Goal: Task Accomplishment & Management: Use online tool/utility

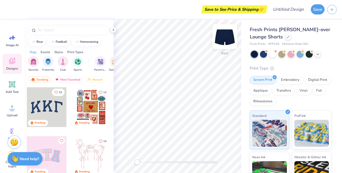
click at [227, 44] on img at bounding box center [224, 36] width 21 height 21
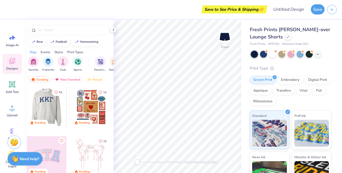
click at [27, 102] on div at bounding box center [7, 107] width 40 height 40
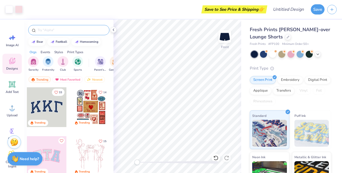
click at [48, 34] on div at bounding box center [68, 30] width 81 height 10
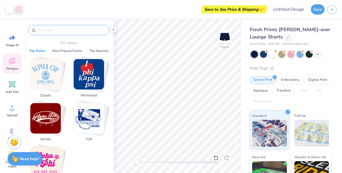
click at [48, 32] on input "text" at bounding box center [71, 29] width 69 height 5
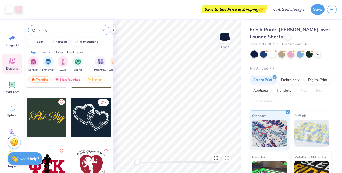
scroll to position [770, 0]
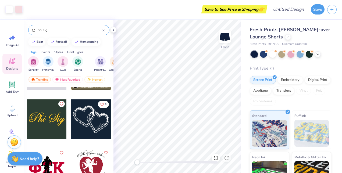
type input "phi sig"
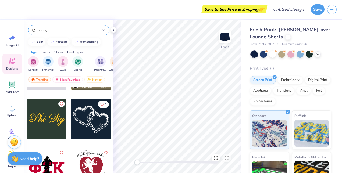
click at [79, 125] on div at bounding box center [91, 119] width 40 height 40
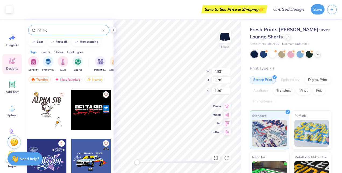
scroll to position [1295, 0]
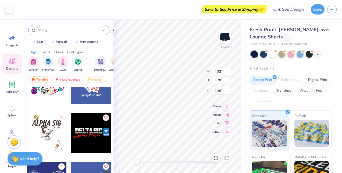
drag, startPoint x: 52, startPoint y: 30, endPoint x: 31, endPoint y: 31, distance: 21.3
click at [31, 31] on div "phi sig" at bounding box center [68, 30] width 81 height 10
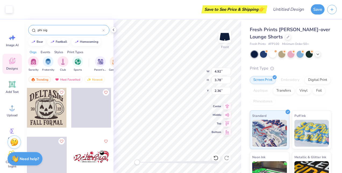
scroll to position [2055, 0]
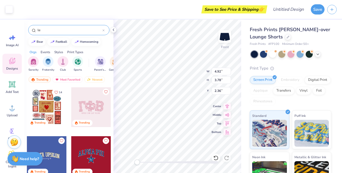
type input "l"
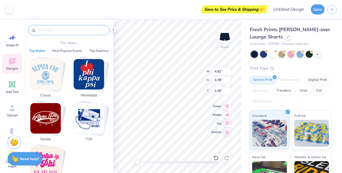
click at [58, 31] on input "text" at bounding box center [71, 29] width 69 height 5
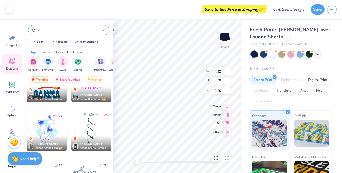
type input "k"
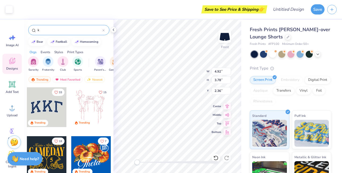
type input "k"
click at [44, 108] on div at bounding box center [47, 107] width 40 height 40
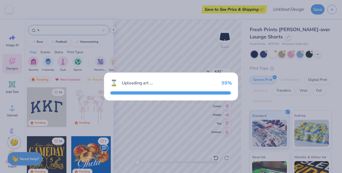
type input "5.30"
type input "2.33"
type input "3.09"
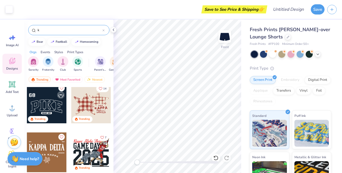
scroll to position [492, 0]
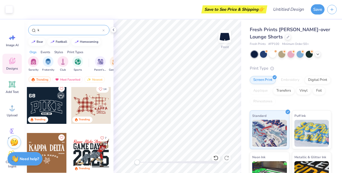
click at [41, 104] on div at bounding box center [47, 104] width 40 height 40
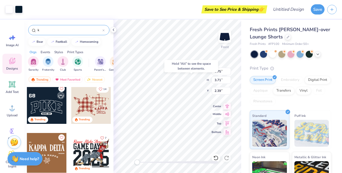
type input "4.92"
type input "3.78"
type input "1.87"
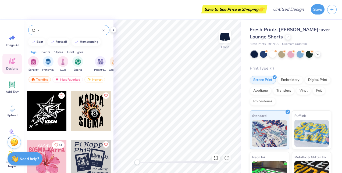
scroll to position [1981, 0]
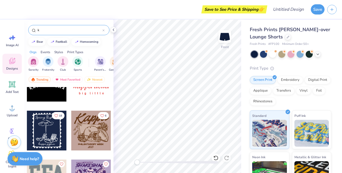
click at [44, 107] on div at bounding box center [47, 86] width 40 height 49
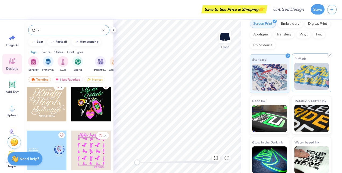
scroll to position [57, 0]
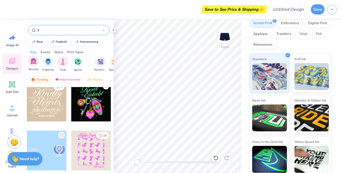
click at [33, 66] on div "Sorority" at bounding box center [33, 64] width 11 height 16
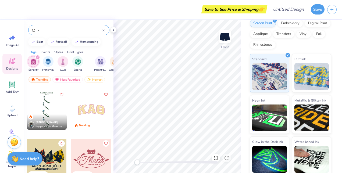
scroll to position [388, 0]
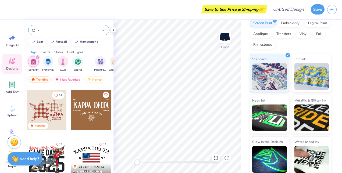
click at [40, 30] on input "k" at bounding box center [69, 29] width 65 height 5
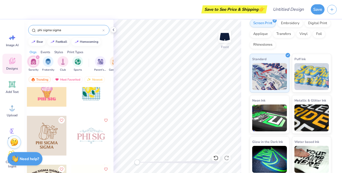
scroll to position [71, 0]
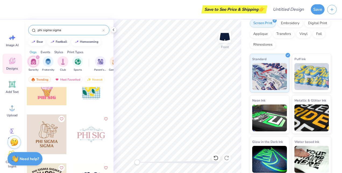
type input "phi sigma sigma"
click at [81, 140] on div at bounding box center [91, 134] width 40 height 40
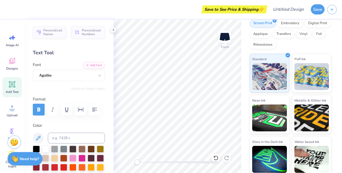
click at [14, 89] on div "Add Text" at bounding box center [11, 87] width 19 height 20
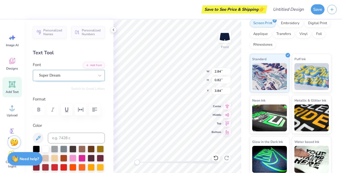
click at [69, 74] on div "Super Dream" at bounding box center [66, 75] width 56 height 8
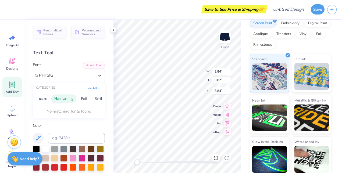
click at [57, 100] on button "Handwriting" at bounding box center [63, 99] width 25 height 9
click at [48, 100] on button "Greek" at bounding box center [43, 99] width 14 height 9
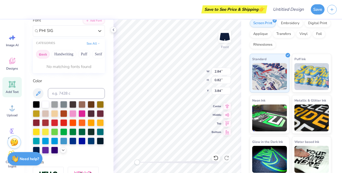
scroll to position [45, 0]
type input "PHI SIG"
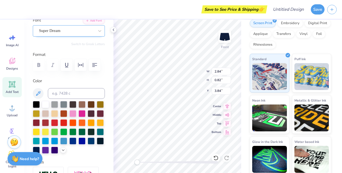
type textarea "PHI SIG"
click at [60, 29] on div "Super Dream" at bounding box center [66, 31] width 56 height 8
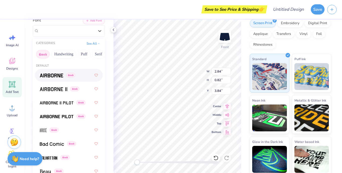
click at [44, 55] on button "Greek" at bounding box center [43, 54] width 14 height 9
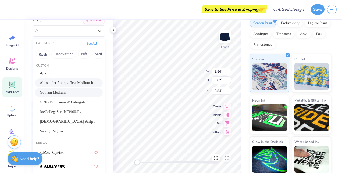
click at [45, 92] on span "Gotham Medium" at bounding box center [53, 93] width 26 height 6
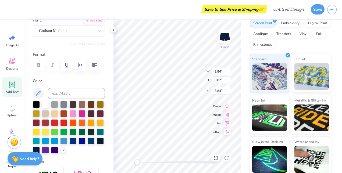
scroll to position [4, 1]
click at [47, 32] on div "Gotham Medium" at bounding box center [66, 31] width 56 height 8
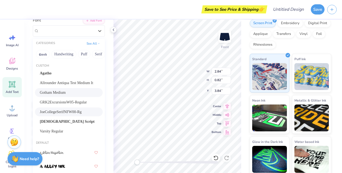
click at [47, 111] on span "JoeCollegeSerifNFW00-Rg" at bounding box center [61, 112] width 42 height 6
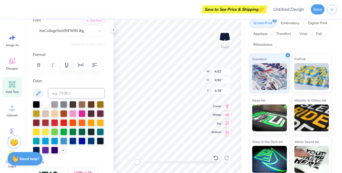
type input "4.02"
type input "0.92"
type input "3.79"
click at [52, 28] on div "JoeCollegeSerifNFW00-Rg" at bounding box center [66, 31] width 56 height 8
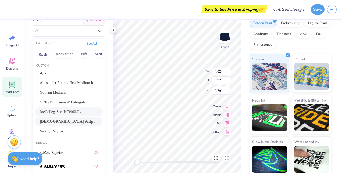
click at [50, 119] on span "Kuenstler Script" at bounding box center [67, 122] width 55 height 6
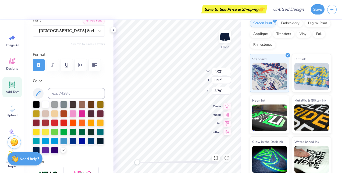
click at [61, 22] on div "Font Kuenstler Script" at bounding box center [69, 26] width 72 height 19
click at [58, 28] on div "Kuenstler Script" at bounding box center [66, 31] width 56 height 8
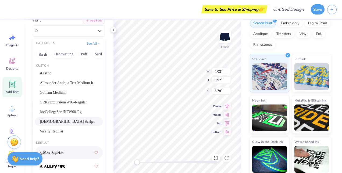
click at [57, 151] on img at bounding box center [52, 153] width 24 height 4
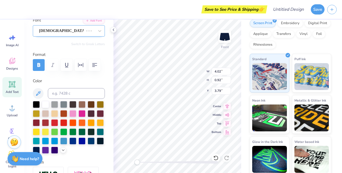
click at [60, 31] on div "Kuenstler Script" at bounding box center [61, 31] width 46 height 8
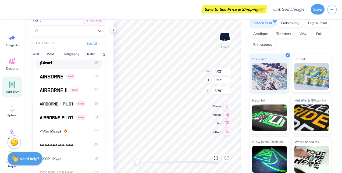
scroll to position [0, 64]
click at [74, 49] on div "Greek Handwriting Puff Serif Bold Calligraphy Retro Sans Serif Minimal Fantasy …" at bounding box center [69, 54] width 72 height 12
click at [70, 52] on button "Calligraphy" at bounding box center [69, 54] width 24 height 9
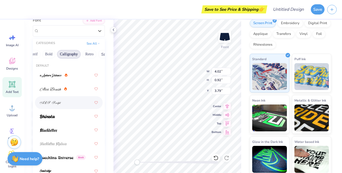
scroll to position [0, 0]
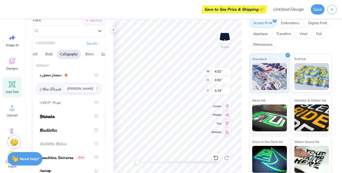
click at [49, 89] on img at bounding box center [50, 89] width 21 height 4
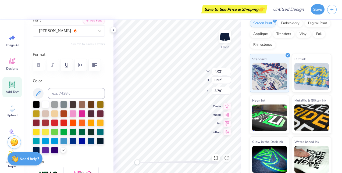
type textarea "P"
type textarea "p"
type textarea "Phi Sigma Sigma"
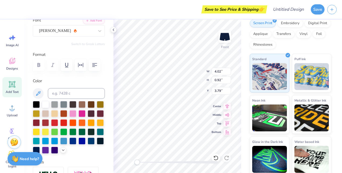
scroll to position [4, 2]
type input "6.98"
type input "0.87"
type input "3.82"
click at [123, 59] on body "Art colors Save to See Price & Shipping 👉 Design Title Save Image AI Designs Ad…" at bounding box center [171, 86] width 342 height 173
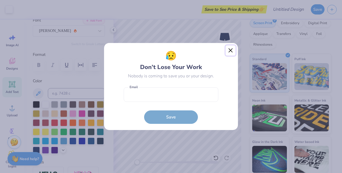
click at [233, 52] on button "Close" at bounding box center [230, 50] width 10 height 10
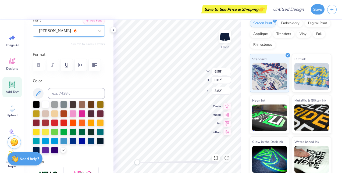
click at [80, 30] on div "Alex Brush" at bounding box center [66, 31] width 56 height 8
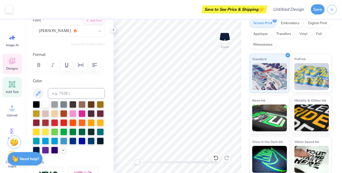
click at [9, 55] on div "Designs" at bounding box center [11, 64] width 19 height 20
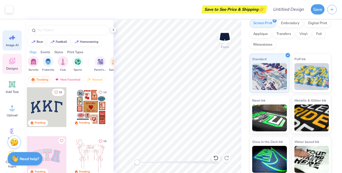
click at [11, 42] on div "Image AI" at bounding box center [11, 40] width 19 height 20
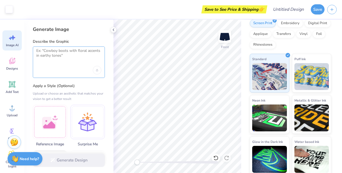
click at [58, 59] on textarea at bounding box center [68, 54] width 65 height 13
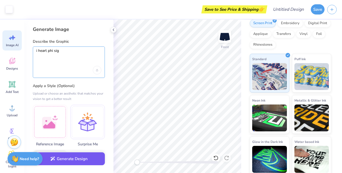
type textarea "i heart phi sig"
click at [61, 159] on button "Generate Design" at bounding box center [69, 158] width 72 height 13
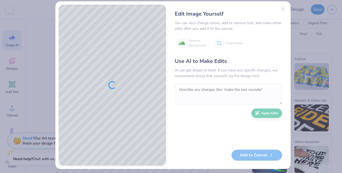
scroll to position [0, 0]
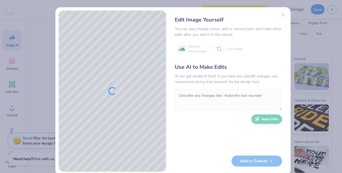
click at [281, 13] on div "Edit Image Yourself You can also change colors, add or remove text, and make ot…" at bounding box center [228, 90] width 118 height 161
click at [281, 15] on div "Edit Image Yourself You can also change colors, add or remove text, and make ot…" at bounding box center [228, 90] width 118 height 161
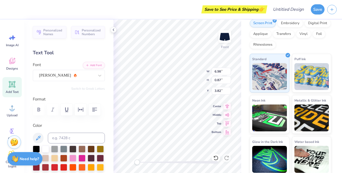
scroll to position [4, 2]
type textarea "P"
click at [48, 67] on div "Font Alex Brush" at bounding box center [69, 71] width 72 height 19
click at [45, 74] on div "Alex Brush" at bounding box center [66, 75] width 56 height 8
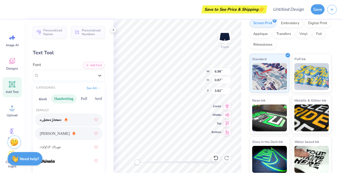
click at [62, 99] on button "Handwriting" at bounding box center [63, 99] width 25 height 9
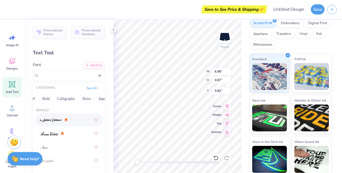
scroll to position [0, 67]
click at [80, 99] on button "Retro" at bounding box center [86, 99] width 14 height 9
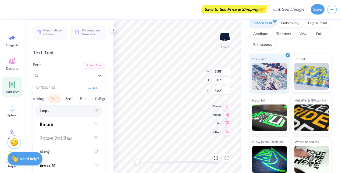
scroll to position [0, 0]
click at [58, 98] on button "Handwriting" at bounding box center [63, 99] width 25 height 9
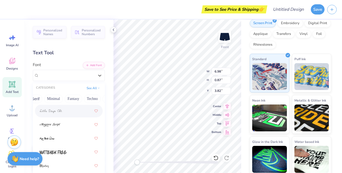
scroll to position [0, 158]
click at [51, 101] on button "Fantasy" at bounding box center [59, 99] width 18 height 9
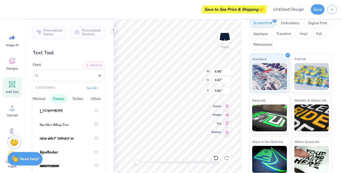
scroll to position [0, 123]
click at [69, 99] on button "Minimal" at bounding box center [73, 99] width 19 height 9
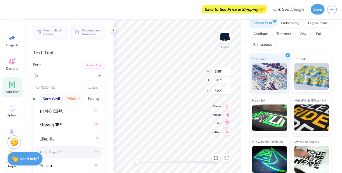
click at [44, 99] on button "Sans Serif" at bounding box center [50, 99] width 23 height 9
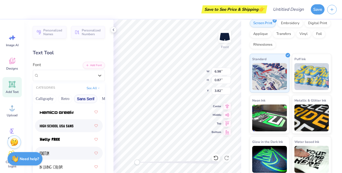
scroll to position [199, 0]
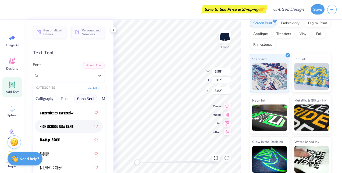
click at [44, 127] on img at bounding box center [57, 127] width 34 height 4
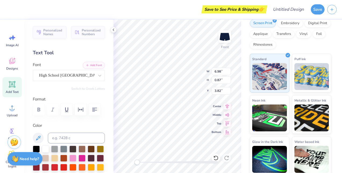
type textarea "PHI"
type input "1.32"
type input "0.81"
type input "3.85"
type input "3.47"
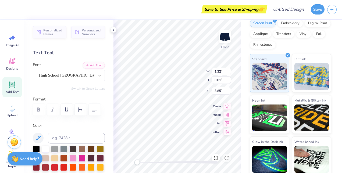
type input "2.12"
type input "1.99"
click at [15, 95] on div "Add Text" at bounding box center [11, 87] width 19 height 20
type textarea "SIG"
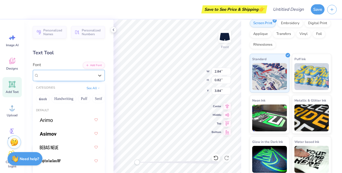
click at [75, 78] on div "Super Dream" at bounding box center [66, 75] width 56 height 8
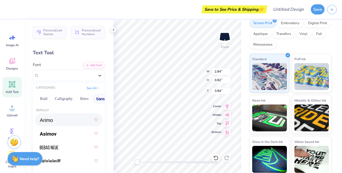
scroll to position [0, 71]
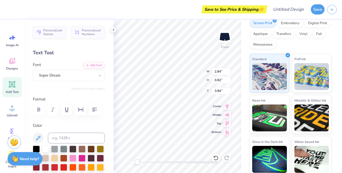
drag, startPoint x: 77, startPoint y: 98, endPoint x: 64, endPoint y: 98, distance: 12.6
click at [64, 98] on label "Format" at bounding box center [69, 99] width 72 height 6
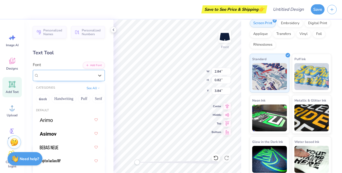
click at [60, 75] on div "Super Dream" at bounding box center [66, 75] width 56 height 8
click at [85, 97] on button "Puff" at bounding box center [84, 99] width 12 height 9
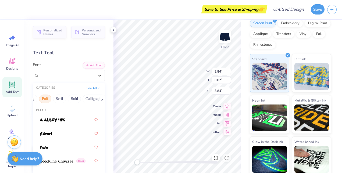
scroll to position [0, 43]
click at [86, 98] on button "Calligraphy" at bounding box center [90, 99] width 24 height 9
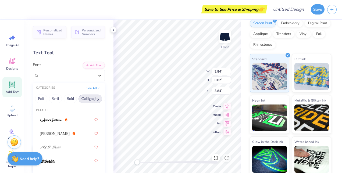
click at [62, 100] on div "Greek Handwriting Puff Serif Bold Calligraphy Retro Sans Serif Minimal Fantasy …" at bounding box center [69, 99] width 72 height 12
click at [67, 102] on button "Bold" at bounding box center [70, 99] width 13 height 9
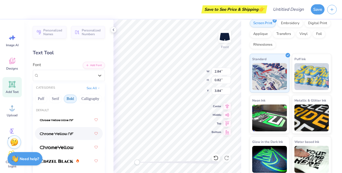
scroll to position [49, 0]
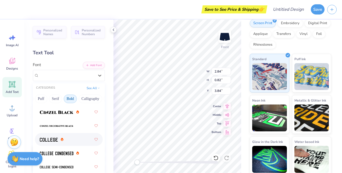
click at [52, 141] on span at bounding box center [49, 140] width 18 height 6
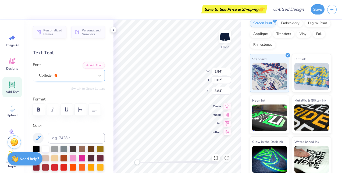
click at [67, 76] on div "College" at bounding box center [66, 75] width 56 height 8
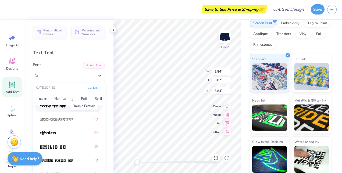
scroll to position [178, 0]
click at [53, 148] on img at bounding box center [53, 147] width 26 height 4
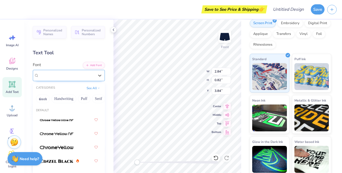
click at [70, 75] on div "Emilio 20" at bounding box center [66, 75] width 56 height 8
click at [89, 100] on button "Minimal" at bounding box center [97, 99] width 19 height 9
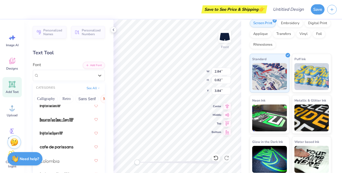
scroll to position [54, 0]
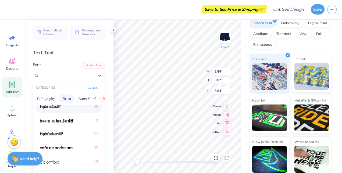
click at [60, 102] on button "Retro" at bounding box center [66, 99] width 14 height 9
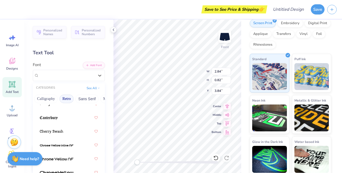
scroll to position [207, 0]
click at [77, 100] on button "Sans Serif" at bounding box center [86, 99] width 23 height 9
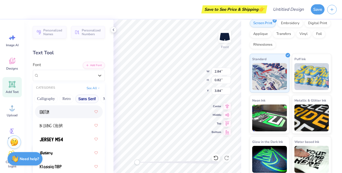
scroll to position [208, 0]
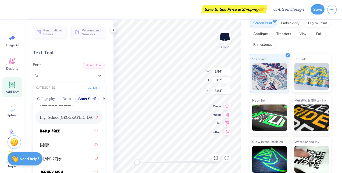
click at [52, 120] on div "High School USA Sans" at bounding box center [69, 118] width 58 height 10
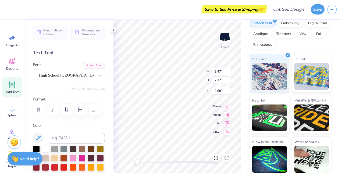
type input "3.47"
type input "2.12"
type input "2.68"
type textarea "S"
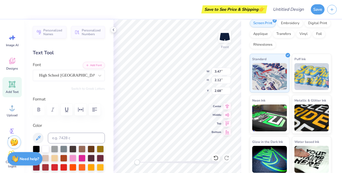
type textarea "PHI SIG"
click at [226, 107] on div "Front W 6.97 6.97 " H 1.88 1.88 " Y 2.80 2.80 " Center Middle Top Bottom" at bounding box center [177, 96] width 128 height 153
click at [228, 106] on icon at bounding box center [227, 105] width 8 height 6
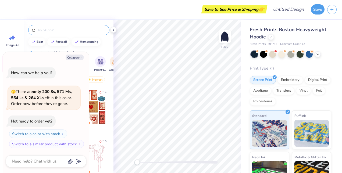
click at [60, 30] on input "text" at bounding box center [71, 29] width 69 height 5
click at [11, 6] on div "Save to See Price & Shipping 👉" at bounding box center [137, 9] width 258 height 19
click at [112, 28] on icon at bounding box center [113, 30] width 4 height 4
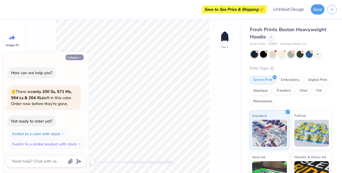
click at [78, 57] on button "Collapse" at bounding box center [75, 58] width 18 height 6
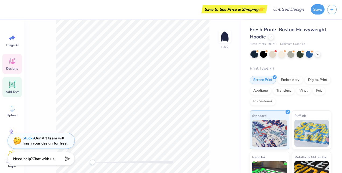
scroll to position [62, 0]
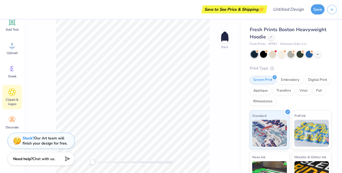
click at [10, 93] on icon at bounding box center [12, 92] width 8 height 8
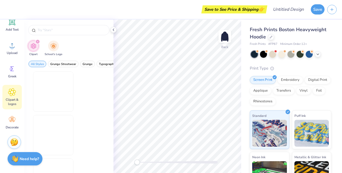
scroll to position [0, 0]
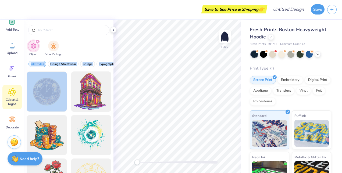
drag, startPoint x: 66, startPoint y: 82, endPoint x: 85, endPoint y: 57, distance: 30.7
click at [85, 57] on div "Clipart School's Logo All Styles Grunge Streetwear Grunge Typography Graphic St…" at bounding box center [68, 96] width 89 height 153
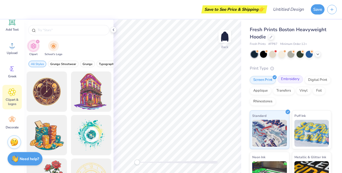
click at [288, 79] on div "Embroidery" at bounding box center [290, 79] width 26 height 8
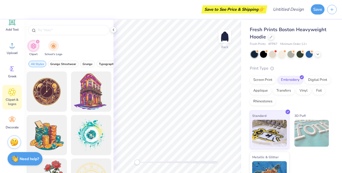
click at [296, 93] on div "Screen Print Embroidery Digital Print Applique Transfers Vinyl Foil Rhinestones" at bounding box center [290, 91] width 81 height 30
click at [312, 94] on div "Foil" at bounding box center [318, 90] width 13 height 8
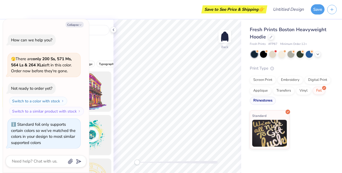
click at [256, 99] on div "Rhinestones" at bounding box center [263, 101] width 26 height 8
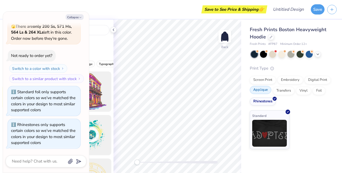
click at [259, 92] on div "Applique" at bounding box center [260, 90] width 21 height 8
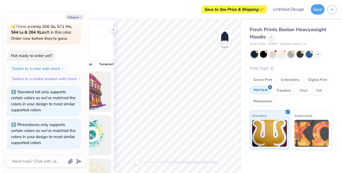
scroll to position [58, 0]
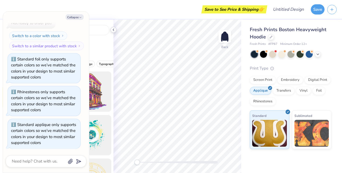
click at [113, 28] on icon at bounding box center [113, 30] width 4 height 4
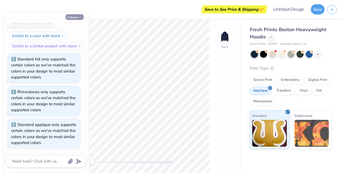
click at [76, 15] on button "Collapse" at bounding box center [75, 17] width 18 height 6
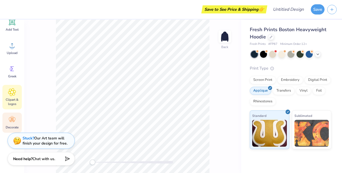
click at [11, 124] on div "Decorate" at bounding box center [11, 123] width 19 height 20
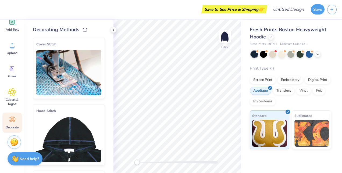
scroll to position [44, 0]
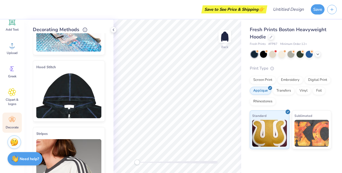
click at [58, 95] on img at bounding box center [68, 96] width 65 height 46
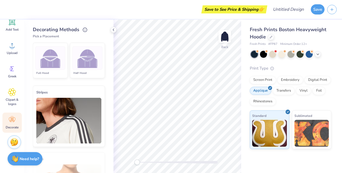
scroll to position [169, 0]
click at [77, 67] on img at bounding box center [87, 58] width 20 height 20
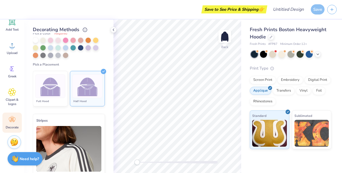
scroll to position [114, 0]
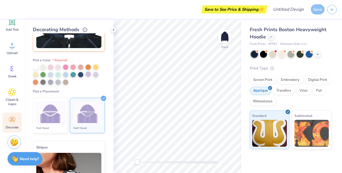
click at [87, 73] on div at bounding box center [87, 73] width 5 height 5
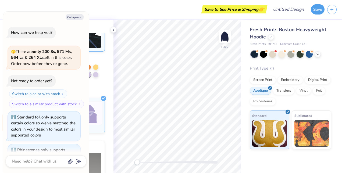
scroll to position [97, 0]
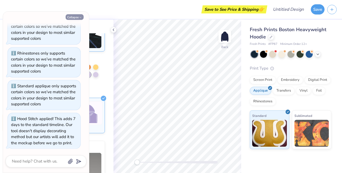
click at [76, 15] on button "Collapse" at bounding box center [75, 17] width 18 height 6
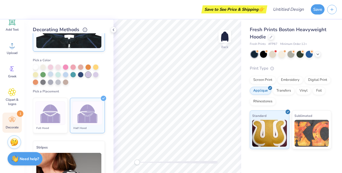
click at [51, 74] on div at bounding box center [50, 73] width 5 height 5
click at [15, 118] on icon at bounding box center [12, 120] width 8 height 8
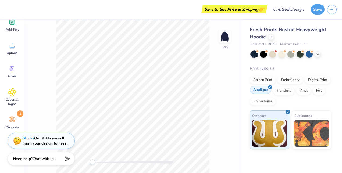
click at [267, 91] on div "Applique" at bounding box center [260, 90] width 21 height 8
click at [285, 111] on div "Standard" at bounding box center [269, 129] width 39 height 39
click at [260, 77] on div "Screen Print" at bounding box center [263, 79] width 26 height 8
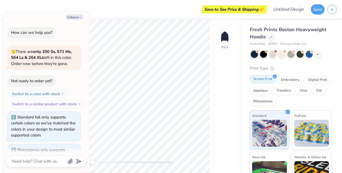
scroll to position [130, 0]
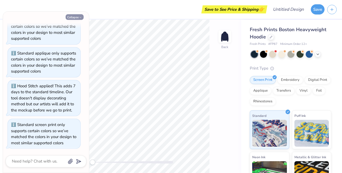
click at [70, 17] on button "Collapse" at bounding box center [75, 17] width 18 height 6
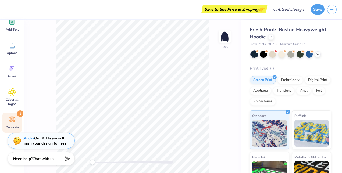
click at [12, 121] on icon at bounding box center [12, 120] width 8 height 8
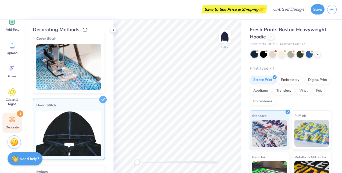
scroll to position [0, 0]
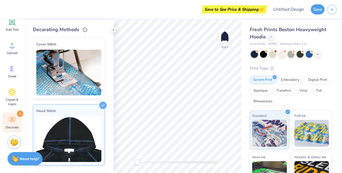
click at [88, 45] on div "Cover Stitch" at bounding box center [68, 44] width 65 height 6
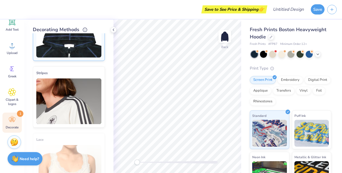
click at [60, 88] on img at bounding box center [68, 101] width 65 height 46
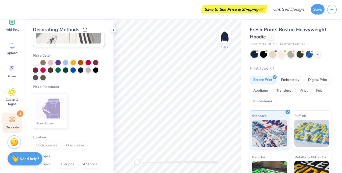
scroll to position [105, 0]
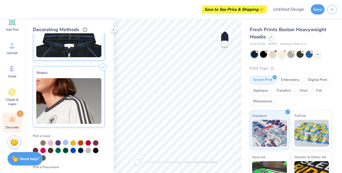
click at [65, 143] on div at bounding box center [65, 142] width 5 height 5
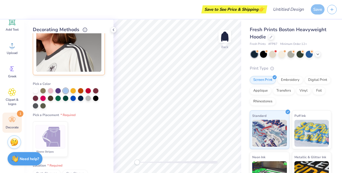
scroll to position [159, 0]
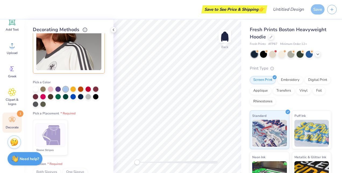
click at [56, 138] on img at bounding box center [50, 135] width 20 height 20
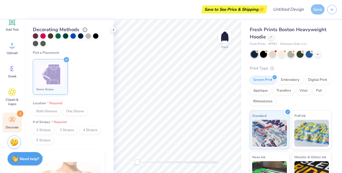
scroll to position [221, 0]
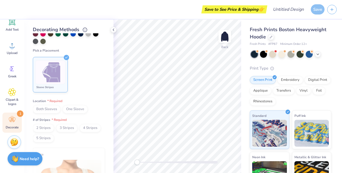
click at [46, 106] on span "Both Sleeves" at bounding box center [47, 109] width 28 height 8
click at [50, 129] on span "2 Stripes" at bounding box center [43, 128] width 21 height 8
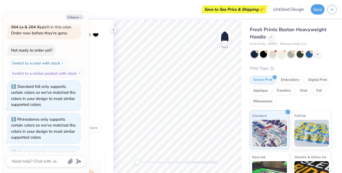
scroll to position [31, 0]
click at [50, 96] on div "Standard foil only supports certain colors so we’ve matched the colors in your …" at bounding box center [43, 96] width 64 height 24
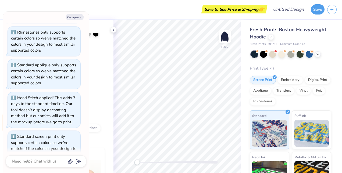
scroll to position [168, 0]
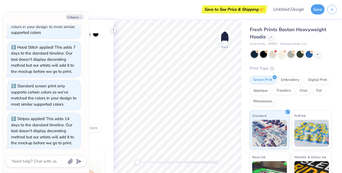
click at [114, 30] on icon at bounding box center [113, 30] width 4 height 4
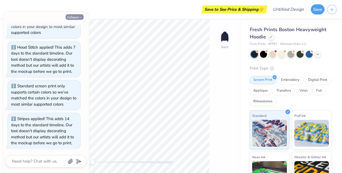
click at [70, 15] on button "Collapse" at bounding box center [75, 17] width 18 height 6
type textarea "x"
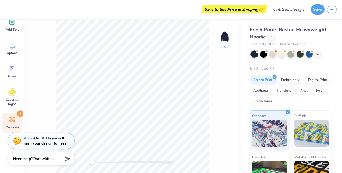
click at [11, 115] on div "Decorate 2" at bounding box center [11, 123] width 19 height 20
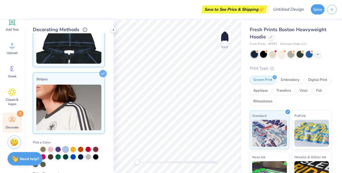
scroll to position [0, 0]
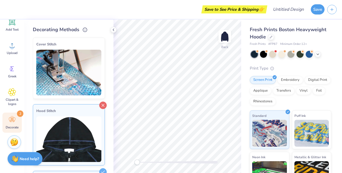
click at [99, 104] on icon at bounding box center [103, 106] width 8 height 8
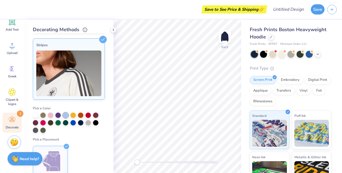
scroll to position [133, 0]
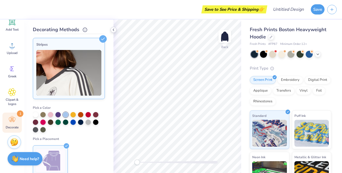
click at [115, 29] on icon at bounding box center [113, 30] width 4 height 4
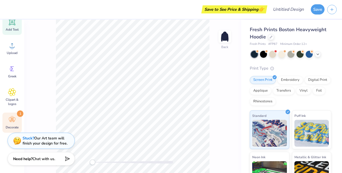
click at [10, 30] on span "Add Text" at bounding box center [12, 29] width 13 height 4
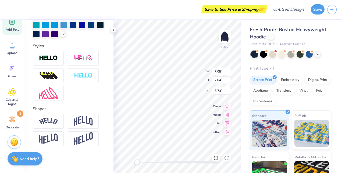
scroll to position [166, 0]
click at [48, 125] on img at bounding box center [48, 121] width 19 height 7
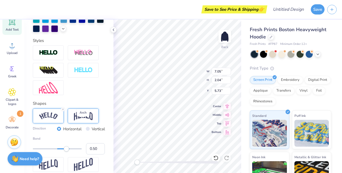
click at [82, 121] on img at bounding box center [83, 116] width 19 height 10
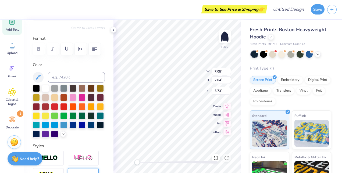
scroll to position [60, 0]
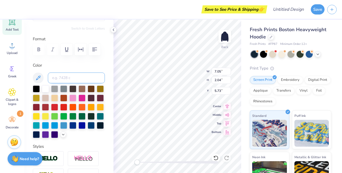
click at [61, 77] on input at bounding box center [76, 78] width 57 height 11
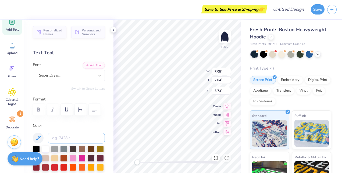
scroll to position [0, 0]
click at [53, 77] on div "Super Dream" at bounding box center [66, 75] width 56 height 8
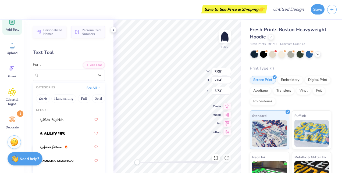
click at [49, 99] on div "Greek Handwriting Puff Serif Bold Calligraphy Retro Sans Serif Minimal Fantasy …" at bounding box center [69, 99] width 72 height 12
click at [35, 102] on div "Greek Handwriting Puff Serif Bold Calligraphy Retro Sans Serif Minimal Fantasy …" at bounding box center [69, 99] width 72 height 12
click at [41, 100] on button "Greek" at bounding box center [43, 98] width 14 height 9
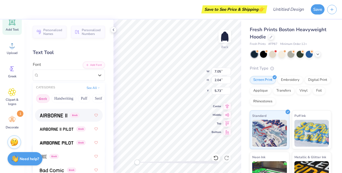
scroll to position [18, 0]
click at [51, 119] on div "Greek" at bounding box center [69, 115] width 58 height 10
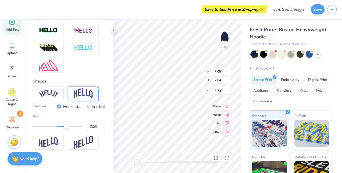
scroll to position [200, 0]
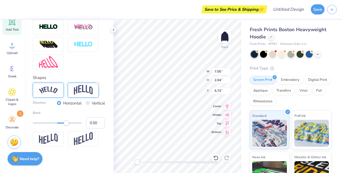
type textarea "PHI SIG"
click at [52, 91] on img at bounding box center [48, 90] width 19 height 7
click at [73, 90] on div at bounding box center [83, 90] width 31 height 15
type input "0.04"
drag, startPoint x: 67, startPoint y: 123, endPoint x: 56, endPoint y: 125, distance: 11.1
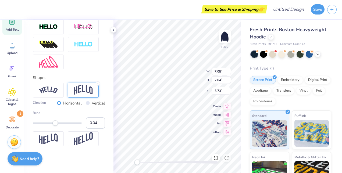
click at [56, 125] on div "Accessibility label" at bounding box center [54, 122] width 5 height 5
type input "0.28"
drag, startPoint x: 56, startPoint y: 124, endPoint x: 62, endPoint y: 128, distance: 6.7
click at [62, 128] on div "Bend 0.28" at bounding box center [69, 119] width 72 height 18
type input "10.54"
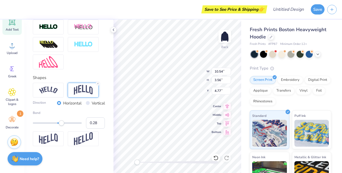
type input "3.56"
type input "4.77"
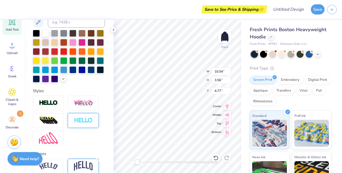
scroll to position [29, 0]
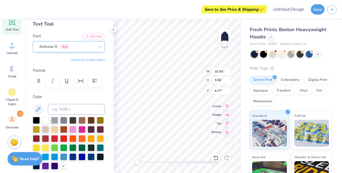
click at [71, 49] on div at bounding box center [66, 46] width 55 height 7
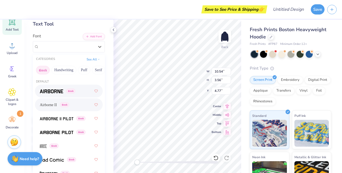
click at [47, 91] on img at bounding box center [51, 91] width 23 height 4
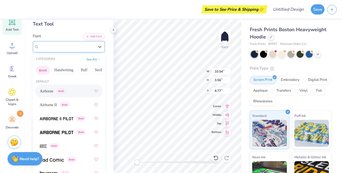
click at [79, 45] on div "Airborne Greek" at bounding box center [66, 46] width 56 height 8
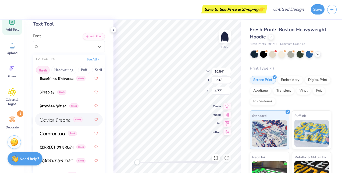
scroll to position [136, 0]
click at [46, 94] on img at bounding box center [47, 92] width 15 height 4
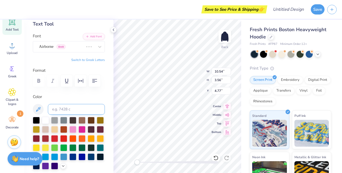
scroll to position [40, 0]
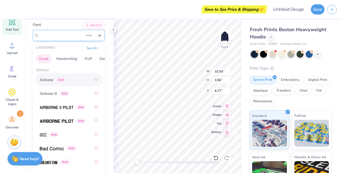
click at [75, 37] on div "Airborne Greek" at bounding box center [61, 35] width 46 height 8
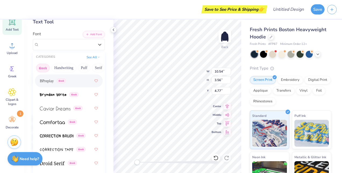
scroll to position [147, 0]
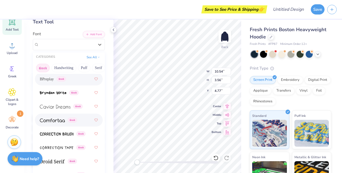
click at [53, 120] on img at bounding box center [52, 120] width 25 height 4
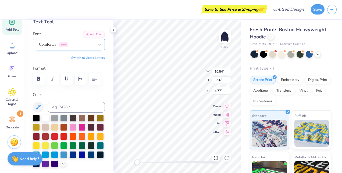
click at [86, 40] on div "Comfortaa Greek" at bounding box center [66, 44] width 56 height 8
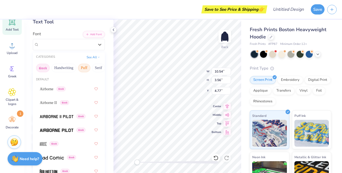
click at [80, 69] on button "Puff" at bounding box center [84, 68] width 12 height 9
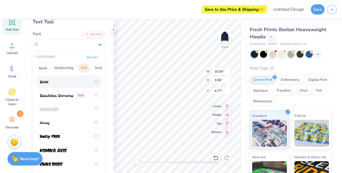
scroll to position [35, 0]
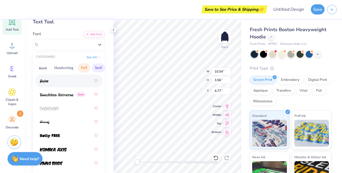
click at [96, 65] on button "Serif" at bounding box center [98, 68] width 13 height 9
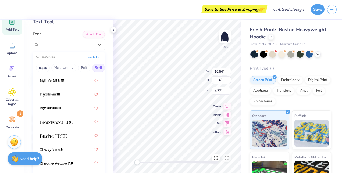
scroll to position [652, 0]
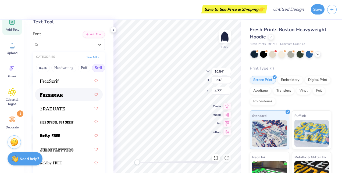
click at [50, 96] on img at bounding box center [51, 95] width 23 height 4
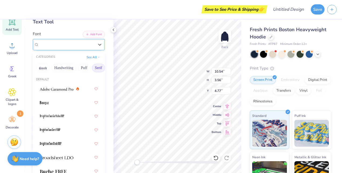
click at [73, 48] on div "Freshman" at bounding box center [66, 44] width 56 height 8
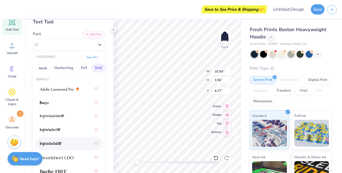
scroll to position [94, 0]
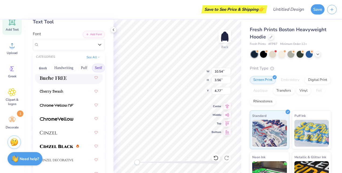
click at [52, 78] on img at bounding box center [53, 78] width 27 height 4
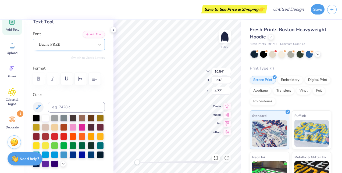
click at [70, 40] on div "Buche FREE" at bounding box center [69, 44] width 72 height 11
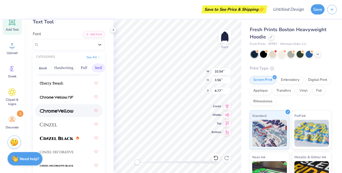
scroll to position [135, 0]
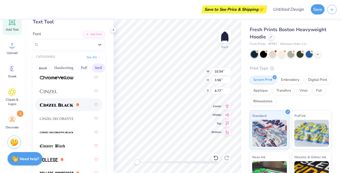
click at [49, 110] on div at bounding box center [69, 104] width 68 height 13
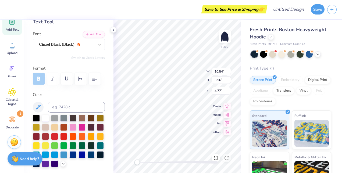
click at [71, 53] on div "Personalized Names Personalized Numbers Text Tool Add Font Font Cinzel Black (B…" at bounding box center [68, 96] width 89 height 153
click at [62, 44] on div "Cinzel Black (Black)" at bounding box center [66, 44] width 56 height 8
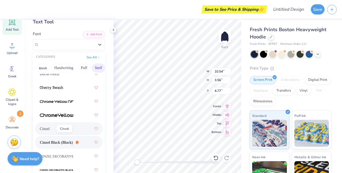
scroll to position [114, 0]
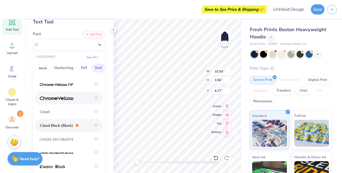
click at [50, 98] on img at bounding box center [57, 98] width 34 height 4
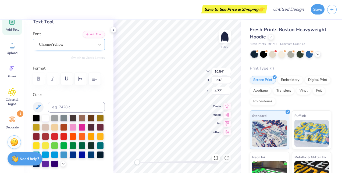
click at [74, 47] on div "ChromeYellow" at bounding box center [66, 44] width 56 height 8
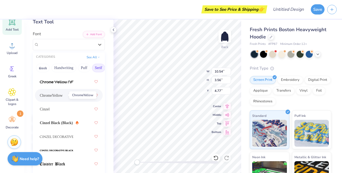
scroll to position [117, 0]
click at [48, 77] on div at bounding box center [69, 82] width 58 height 10
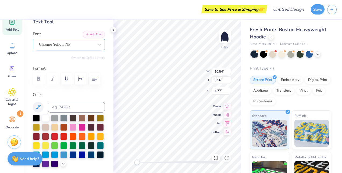
click at [72, 47] on div "Chrome Yellow NF" at bounding box center [66, 44] width 56 height 8
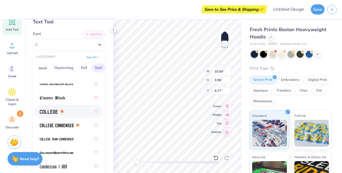
scroll to position [186, 0]
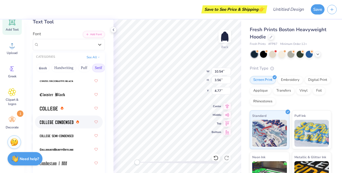
click at [46, 120] on img at bounding box center [57, 122] width 34 height 4
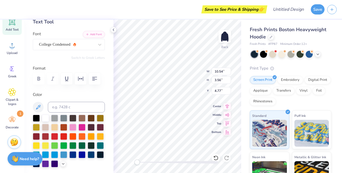
click at [83, 51] on div "Personalized Names Personalized Numbers Text Tool Add Font Font College Condens…" at bounding box center [68, 96] width 89 height 153
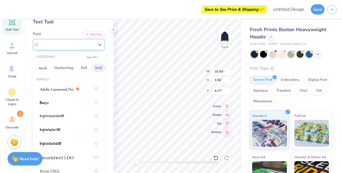
click at [80, 46] on div "College Condensed" at bounding box center [66, 44] width 56 height 8
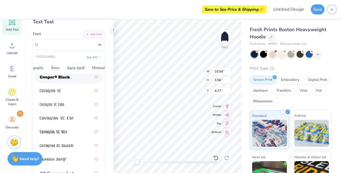
scroll to position [0, 99]
click at [75, 66] on button "Sans Serif" at bounding box center [75, 68] width 23 height 9
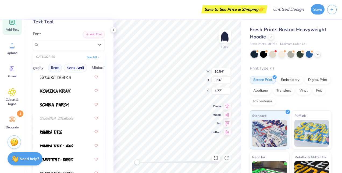
click at [55, 67] on button "Retro" at bounding box center [55, 68] width 14 height 9
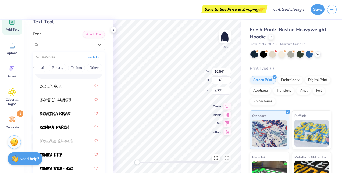
scroll to position [0, 160]
click at [43, 67] on button "Minimal" at bounding box center [36, 68] width 19 height 9
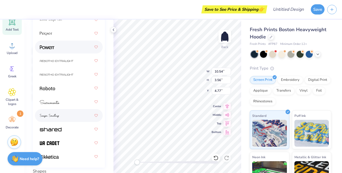
scroll to position [99, 0]
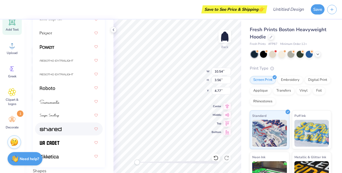
click at [48, 131] on img at bounding box center [51, 129] width 22 height 4
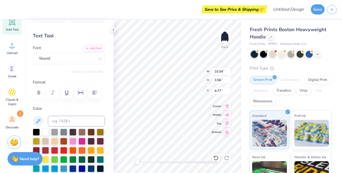
scroll to position [0, 0]
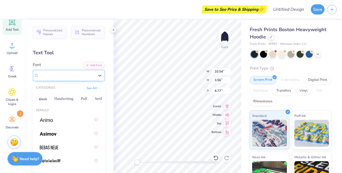
click at [60, 79] on div "Shared" at bounding box center [66, 75] width 56 height 8
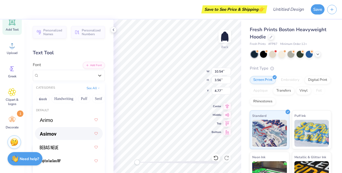
click at [43, 136] on div at bounding box center [69, 134] width 58 height 10
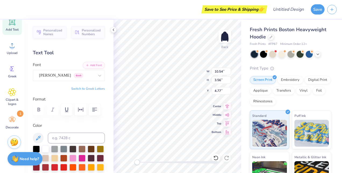
click at [50, 81] on div "Personalized Names Personalized Numbers Text Tool Add Font Font Asimov Greek Sw…" at bounding box center [68, 96] width 89 height 153
click at [50, 76] on div "Asimov Greek" at bounding box center [66, 75] width 56 height 8
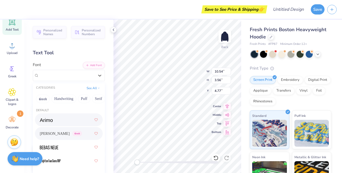
click at [42, 121] on img at bounding box center [46, 120] width 13 height 4
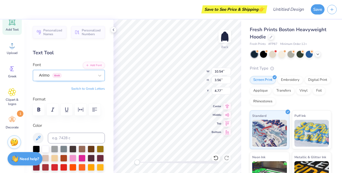
click at [50, 72] on div "Arimo Greek" at bounding box center [66, 75] width 56 height 8
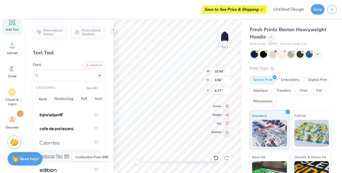
scroll to position [73, 0]
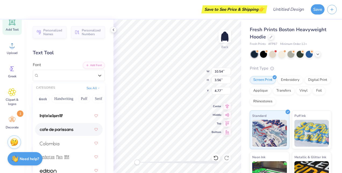
click at [48, 129] on img at bounding box center [57, 130] width 34 height 4
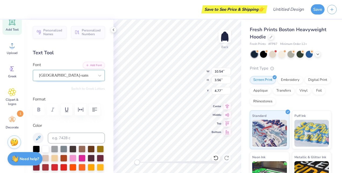
click at [61, 78] on div "cafe de paris-sans" at bounding box center [66, 75] width 56 height 8
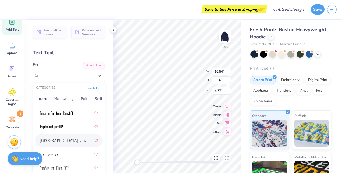
scroll to position [62, 0]
drag, startPoint x: 43, startPoint y: 156, endPoint x: 46, endPoint y: 141, distance: 15.1
click at [45, 141] on span "cafe de paris-sans" at bounding box center [63, 140] width 46 height 6
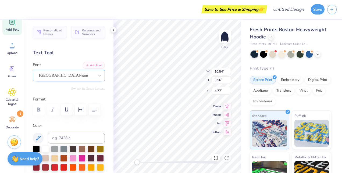
click at [63, 74] on div "cafe de paris-sans" at bounding box center [66, 75] width 56 height 8
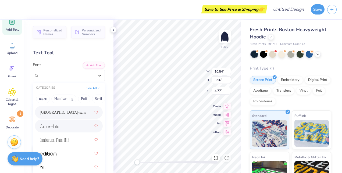
scroll to position [106, 0]
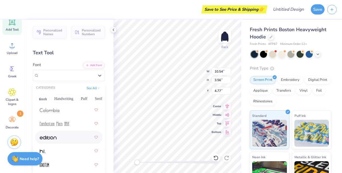
click at [47, 134] on div at bounding box center [69, 137] width 58 height 10
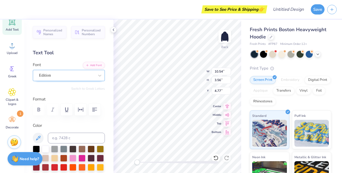
click at [83, 76] on div "Edition" at bounding box center [66, 75] width 56 height 8
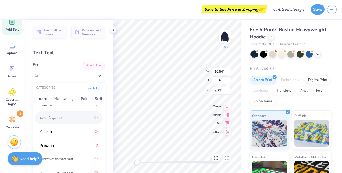
scroll to position [1, 0]
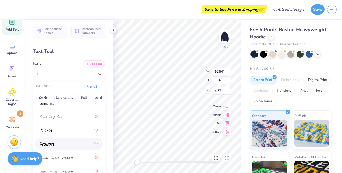
click at [55, 138] on div at bounding box center [69, 144] width 68 height 13
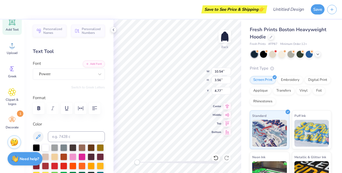
scroll to position [4, 1]
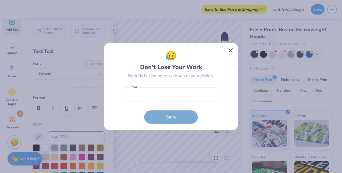
click at [137, 102] on form "Email is a required field Email Save" at bounding box center [171, 104] width 95 height 39
click at [229, 50] on button "Close" at bounding box center [230, 50] width 10 height 10
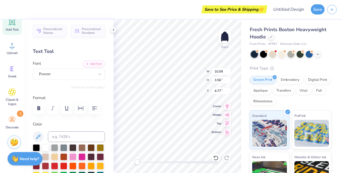
type input "8.23"
type input "3.21"
type input "5.15"
click at [86, 77] on div "Powerr" at bounding box center [66, 74] width 56 height 8
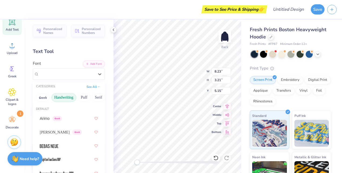
click at [53, 97] on button "Handwriting" at bounding box center [63, 97] width 25 height 9
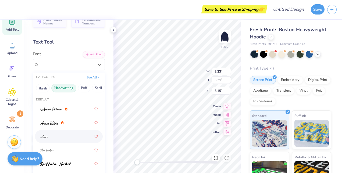
scroll to position [5, 0]
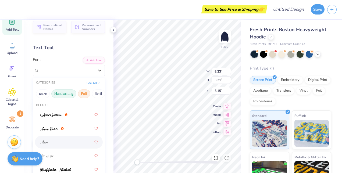
click at [81, 92] on button "Puff" at bounding box center [84, 93] width 12 height 9
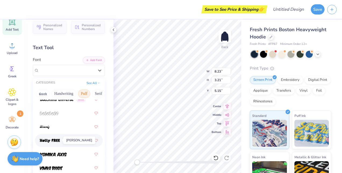
scroll to position [56, 0]
click at [55, 139] on img at bounding box center [50, 141] width 20 height 4
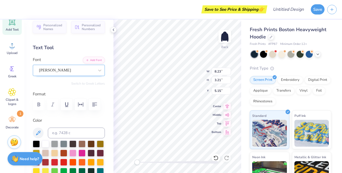
click at [78, 74] on div "Holly FREE" at bounding box center [66, 70] width 56 height 8
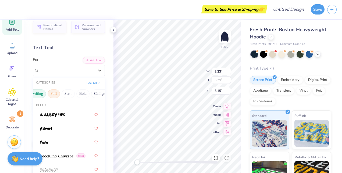
scroll to position [0, 31]
click at [71, 94] on button "Serif" at bounding box center [67, 93] width 13 height 9
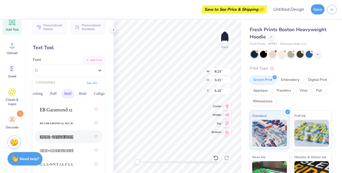
scroll to position [470, 0]
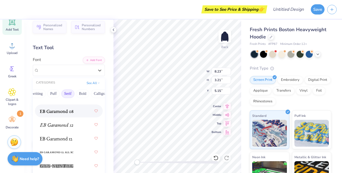
click at [52, 114] on div at bounding box center [69, 111] width 58 height 10
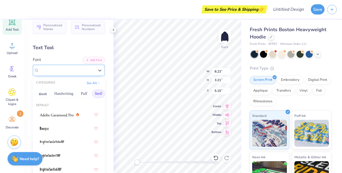
click at [67, 70] on div "EB Garamond 08 (08 Regular) Greek" at bounding box center [66, 70] width 56 height 8
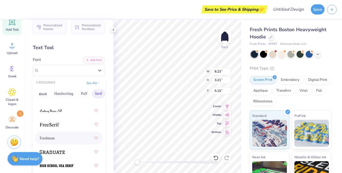
scroll to position [635, 0]
click at [50, 161] on div at bounding box center [69, 165] width 58 height 10
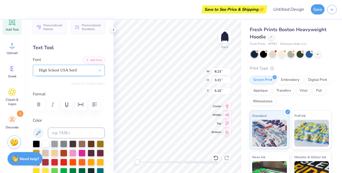
click at [55, 69] on div "High School USA Serif" at bounding box center [66, 70] width 56 height 8
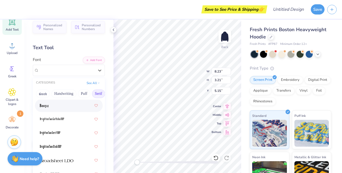
scroll to position [23, 0]
click at [52, 106] on div at bounding box center [69, 105] width 58 height 10
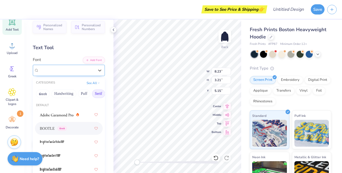
click at [53, 67] on div at bounding box center [66, 70] width 55 height 7
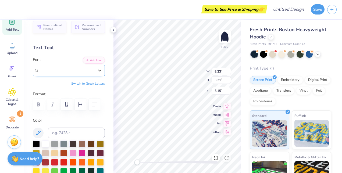
click at [53, 74] on div "BOOTLE Greek" at bounding box center [66, 70] width 56 height 8
click at [71, 74] on div "BOOTLE Greek" at bounding box center [66, 70] width 56 height 8
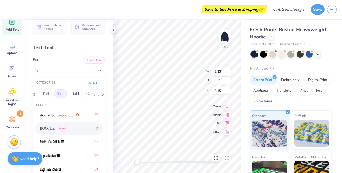
scroll to position [0, 40]
click at [74, 94] on button "Bold" at bounding box center [72, 93] width 13 height 9
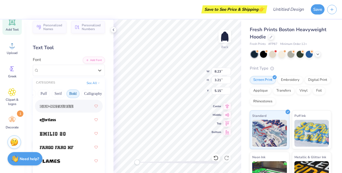
scroll to position [186, 0]
click at [46, 120] on img at bounding box center [48, 120] width 16 height 4
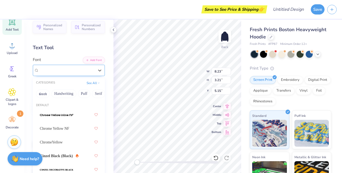
click at [74, 73] on div at bounding box center [66, 70] width 55 height 7
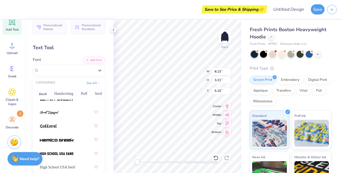
scroll to position [348, 0]
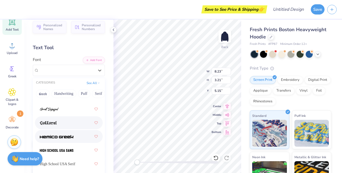
click at [58, 131] on div at bounding box center [69, 136] width 68 height 13
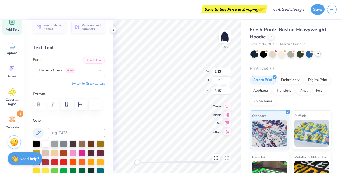
click at [315, 54] on div at bounding box center [318, 54] width 6 height 6
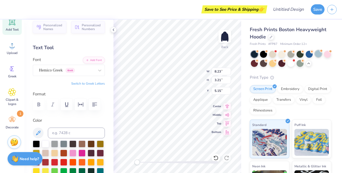
click at [315, 54] on div at bounding box center [318, 53] width 7 height 7
type input "10.42"
type input "2.79"
type input "6.38"
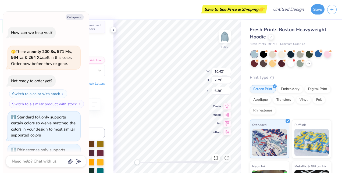
scroll to position [238, 0]
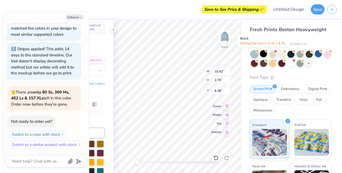
click at [264, 56] on div at bounding box center [263, 53] width 7 height 7
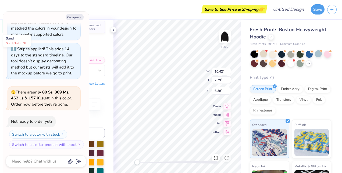
scroll to position [308, 0]
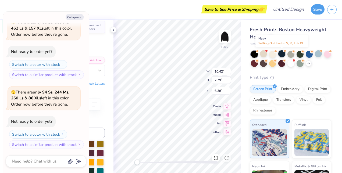
click at [282, 54] on div at bounding box center [281, 53] width 7 height 7
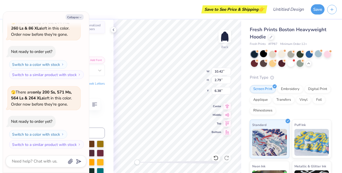
scroll to position [4, 1]
click at [76, 19] on button "Collapse" at bounding box center [75, 17] width 18 height 6
click at [70, 14] on button "Collapse" at bounding box center [75, 17] width 18 height 6
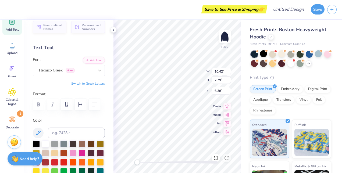
type textarea "x"
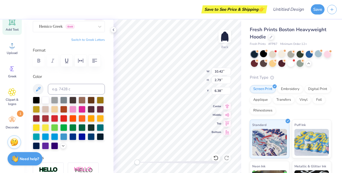
scroll to position [51, 0]
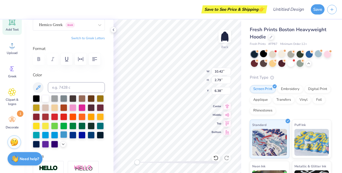
click at [60, 138] on div at bounding box center [63, 134] width 7 height 7
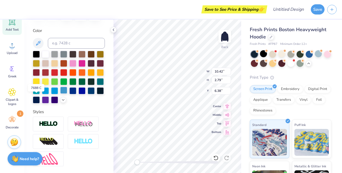
scroll to position [96, 0]
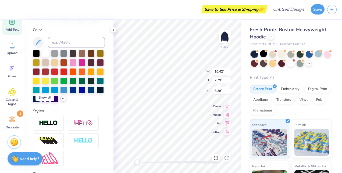
click at [60, 102] on div at bounding box center [63, 99] width 6 height 6
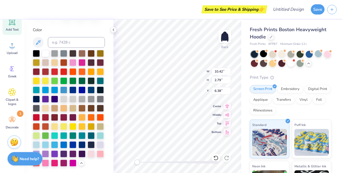
scroll to position [124, 0]
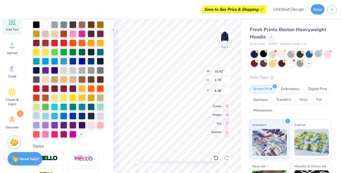
click at [40, 119] on div at bounding box center [36, 115] width 7 height 7
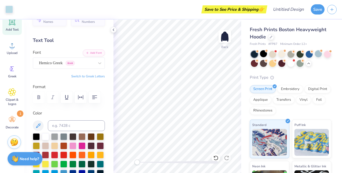
scroll to position [10, 0]
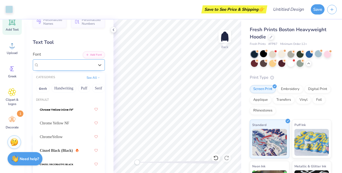
click at [85, 69] on div "Hemico Greek Greek" at bounding box center [69, 64] width 72 height 11
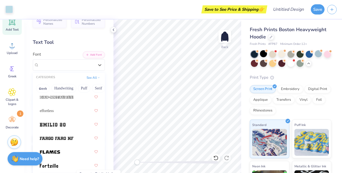
scroll to position [191, 0]
click at [43, 124] on img at bounding box center [53, 124] width 26 height 4
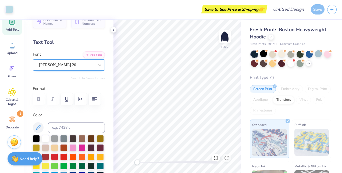
click at [75, 67] on div "Emilio 20" at bounding box center [66, 65] width 56 height 8
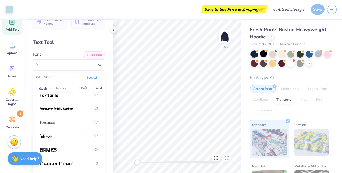
scroll to position [261, 0]
click at [51, 122] on span "Freshman" at bounding box center [47, 123] width 15 height 6
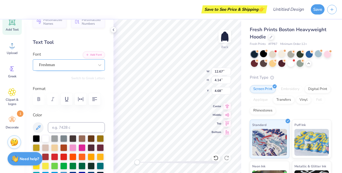
click at [49, 63] on div "Freshman" at bounding box center [66, 65] width 56 height 8
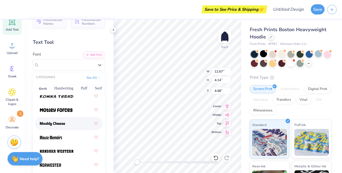
scroll to position [641, 0]
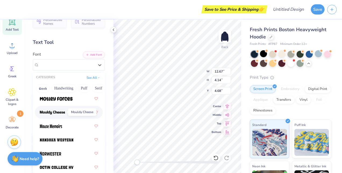
click at [46, 113] on img at bounding box center [52, 113] width 25 height 4
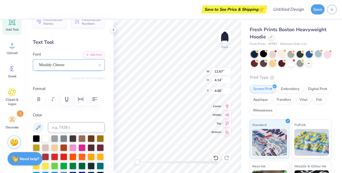
click at [54, 62] on div "Mouldy Cheese" at bounding box center [66, 65] width 56 height 8
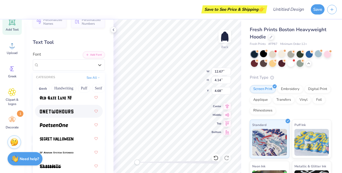
scroll to position [723, 0]
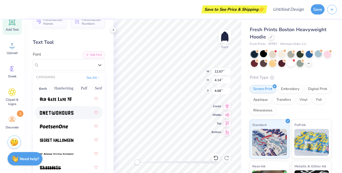
click at [51, 108] on div at bounding box center [69, 113] width 58 height 10
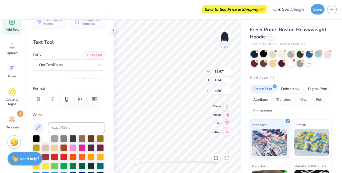
scroll to position [4, 1]
click at [216, 80] on input "3.45" at bounding box center [220, 80] width 19 height 8
type input "2.45"
type input "7.06"
type input "5.52"
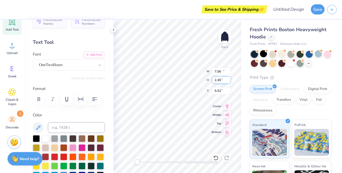
type input "12.16"
type input "4.22"
type input "3.75"
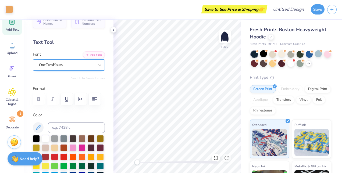
click at [57, 63] on div "OneTwoHours" at bounding box center [66, 65] width 56 height 8
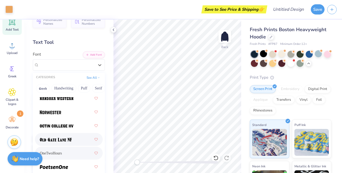
scroll to position [682, 0]
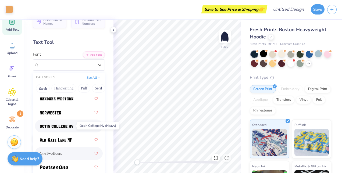
click at [48, 127] on img at bounding box center [57, 126] width 34 height 4
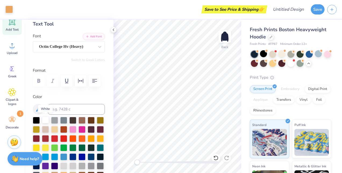
scroll to position [29, 0]
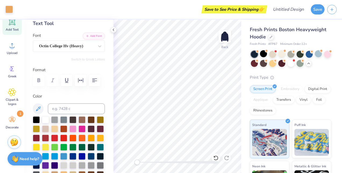
click at [62, 52] on div "Personalized Names Personalized Numbers Text Tool Add Font Font Octin College H…" at bounding box center [68, 96] width 89 height 153
click at [54, 45] on div "Octin College Hv (Heavy)" at bounding box center [66, 46] width 56 height 8
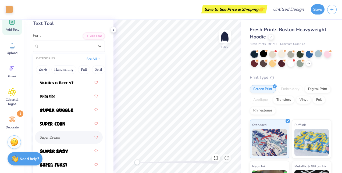
scroll to position [814, 0]
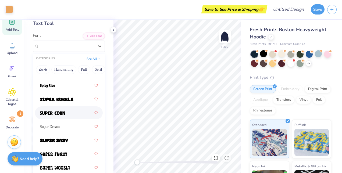
click at [52, 115] on span at bounding box center [53, 113] width 26 height 6
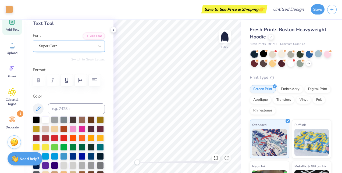
click at [56, 42] on div "Super Corn" at bounding box center [66, 46] width 56 height 8
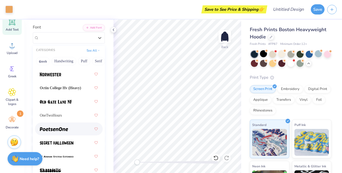
scroll to position [693, 0]
click at [47, 129] on img at bounding box center [54, 129] width 28 height 4
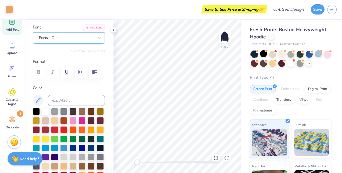
click at [56, 35] on div "PoetsenOne" at bounding box center [66, 38] width 56 height 8
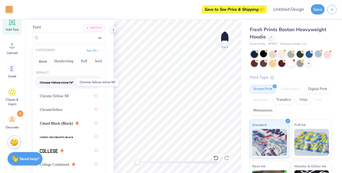
click at [52, 84] on img at bounding box center [57, 83] width 34 height 4
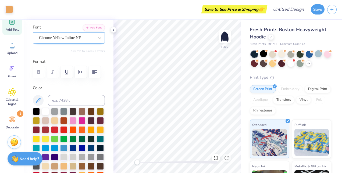
click at [57, 32] on div "Chrome Yellow Inline NF" at bounding box center [69, 37] width 72 height 11
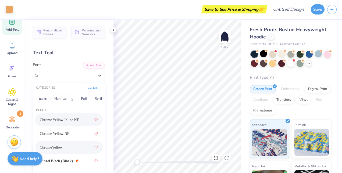
scroll to position [0, 0]
click at [64, 100] on button "Handwriting" at bounding box center [63, 98] width 25 height 9
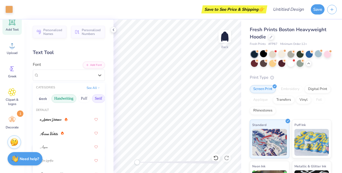
click at [92, 98] on button "Serif" at bounding box center [98, 98] width 13 height 9
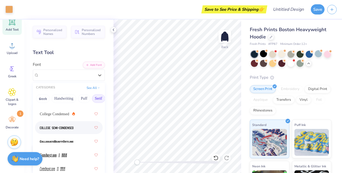
scroll to position [226, 0]
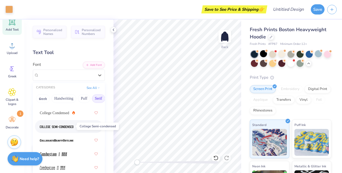
click at [40, 128] on img at bounding box center [57, 127] width 34 height 4
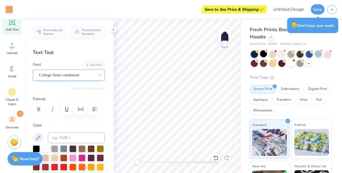
click at [69, 73] on div "College Semi-condensed" at bounding box center [66, 75] width 56 height 8
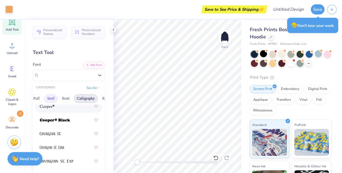
scroll to position [0, 107]
click at [98, 95] on button "Minimal" at bounding box center [89, 98] width 19 height 9
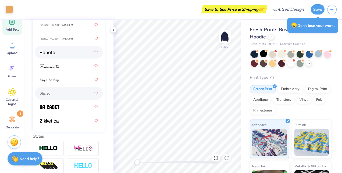
scroll to position [129, 0]
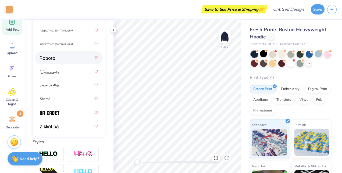
click at [49, 61] on div at bounding box center [69, 58] width 58 height 10
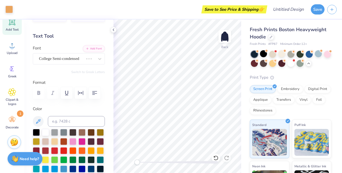
scroll to position [16, 0]
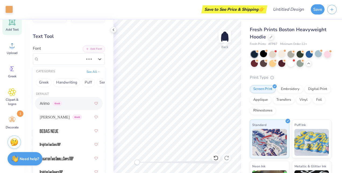
click at [49, 61] on div "College Semi-condensed" at bounding box center [61, 59] width 46 height 8
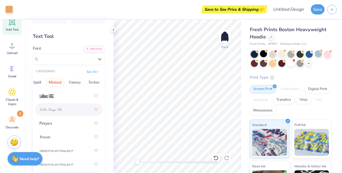
scroll to position [200, 0]
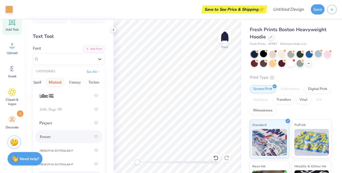
click at [47, 131] on div "Powerr" at bounding box center [69, 136] width 68 height 13
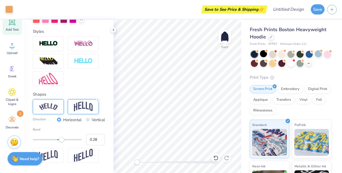
scroll to position [274, 0]
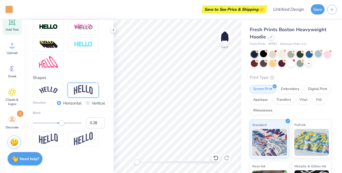
click at [81, 103] on div "Direction Horizontal Vertical" at bounding box center [69, 103] width 72 height 6
click at [86, 103] on input "Vertical" at bounding box center [88, 103] width 4 height 4
radio input "true"
type input "0.27"
click at [61, 124] on div "Accessibility label" at bounding box center [61, 122] width 5 height 5
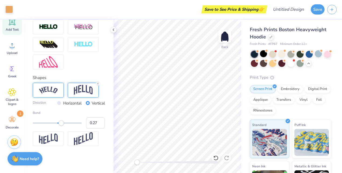
click at [49, 83] on div at bounding box center [48, 90] width 31 height 15
click at [70, 104] on label "Horizontal" at bounding box center [72, 103] width 18 height 6
click at [61, 104] on input "Horizontal" at bounding box center [59, 103] width 4 height 4
radio input "true"
type input "0.72"
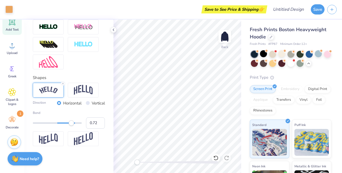
drag, startPoint x: 60, startPoint y: 124, endPoint x: 73, endPoint y: 124, distance: 12.9
click at [73, 124] on div "Accessibility label" at bounding box center [71, 122] width 5 height 5
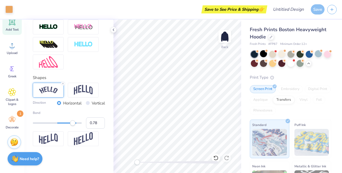
click at [81, 98] on div "Direction Horizontal Vertical Bend 0.78" at bounding box center [69, 115] width 72 height 64
click at [81, 84] on div at bounding box center [83, 90] width 31 height 15
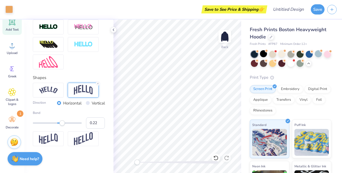
type input "0.21"
drag, startPoint x: 71, startPoint y: 124, endPoint x: 60, endPoint y: 123, distance: 11.3
click at [60, 123] on div "Accessibility label" at bounding box center [59, 122] width 5 height 5
type input "0.28"
click at [62, 124] on div "Accessibility label" at bounding box center [61, 122] width 5 height 5
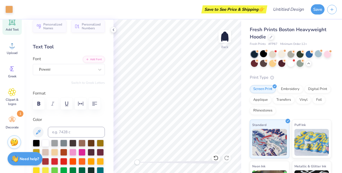
scroll to position [5, 0]
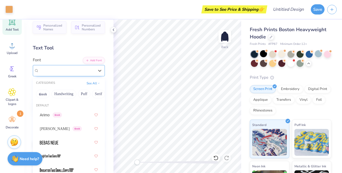
click at [51, 69] on div "Powerr" at bounding box center [66, 70] width 56 height 8
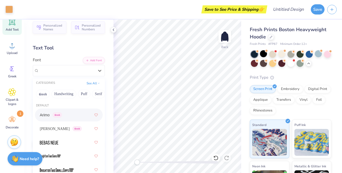
click at [49, 117] on span "Arimo" at bounding box center [45, 115] width 10 height 6
click at [53, 69] on div "Arimo Greek" at bounding box center [66, 70] width 56 height 8
click at [46, 124] on div "Asimov Greek" at bounding box center [69, 129] width 58 height 10
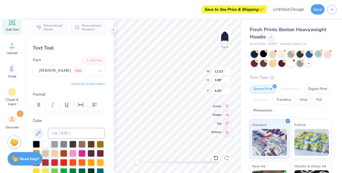
type input "12.03"
type input "3.88"
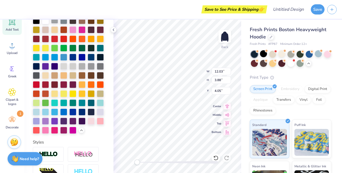
scroll to position [128, 0]
click at [40, 115] on div at bounding box center [36, 111] width 7 height 7
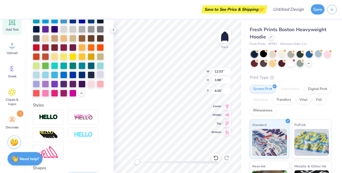
click at [97, 78] on div at bounding box center [100, 74] width 7 height 7
click at [40, 78] on div at bounding box center [36, 74] width 7 height 7
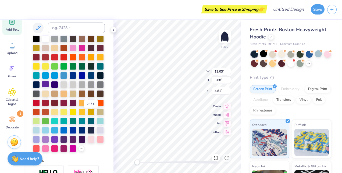
scroll to position [0, 0]
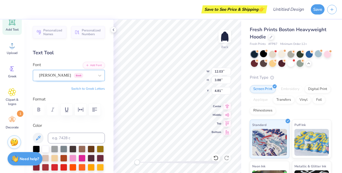
click at [44, 73] on div "Asimov Greek" at bounding box center [66, 75] width 56 height 8
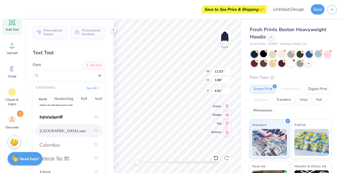
scroll to position [71, 0]
click at [53, 132] on span "cafe de paris-sans" at bounding box center [63, 131] width 46 height 6
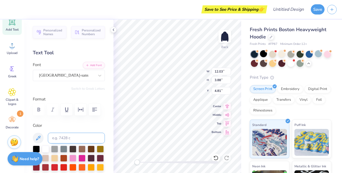
scroll to position [42, 0]
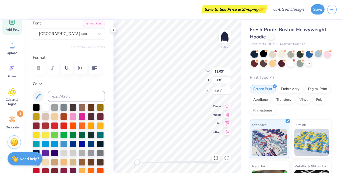
click at [38, 67] on div at bounding box center [69, 68] width 72 height 12
click at [38, 68] on div at bounding box center [69, 68] width 72 height 12
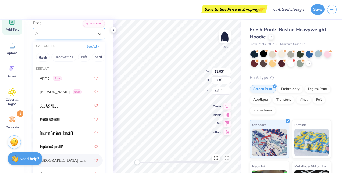
click at [63, 39] on div "cafe de paris-sans" at bounding box center [69, 33] width 72 height 11
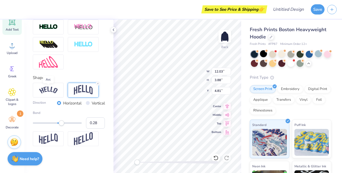
scroll to position [0, 0]
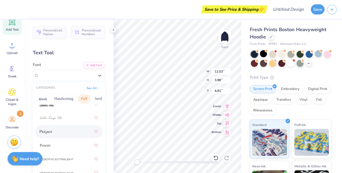
click at [84, 97] on button "Puff" at bounding box center [84, 99] width 12 height 9
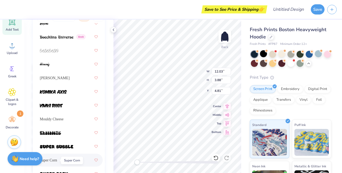
scroll to position [42, 0]
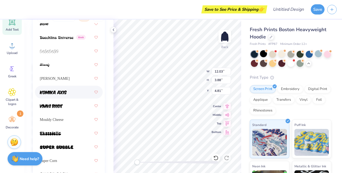
click at [57, 95] on div at bounding box center [69, 92] width 58 height 10
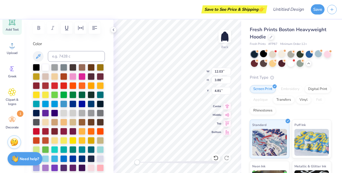
scroll to position [0, 0]
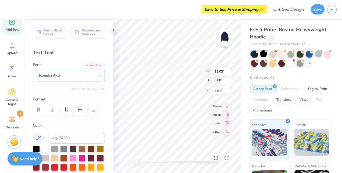
click at [71, 75] on div "Komika Axis" at bounding box center [66, 75] width 56 height 8
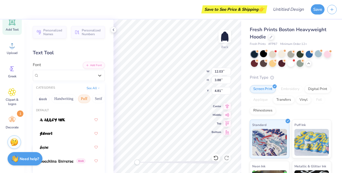
scroll to position [0, 52]
click at [59, 99] on button "Bold" at bounding box center [61, 99] width 13 height 9
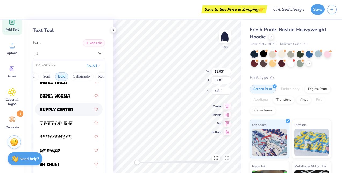
scroll to position [24, 0]
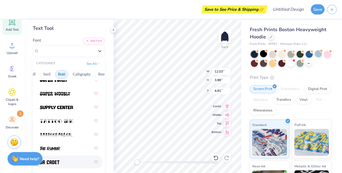
click at [53, 159] on div at bounding box center [69, 162] width 58 height 10
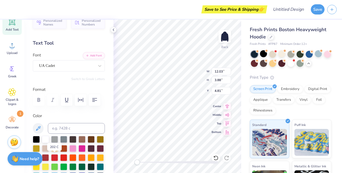
scroll to position [9, 0]
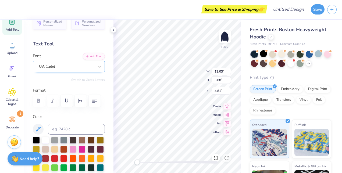
click at [44, 67] on div "UA Cadet" at bounding box center [66, 66] width 56 height 8
click at [49, 70] on div "UA Cadet" at bounding box center [69, 66] width 72 height 11
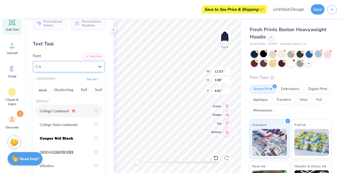
type input "sa"
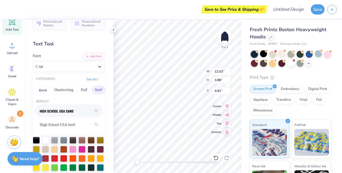
click at [98, 91] on button "Serif" at bounding box center [98, 90] width 13 height 9
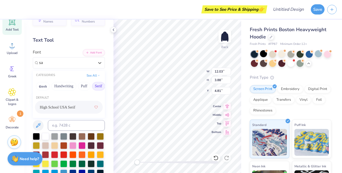
scroll to position [12, 0]
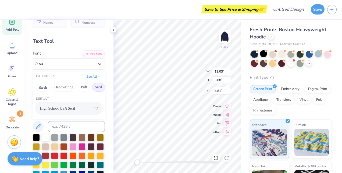
click at [99, 84] on button "Serif" at bounding box center [98, 87] width 13 height 9
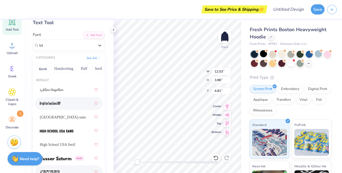
scroll to position [21, 0]
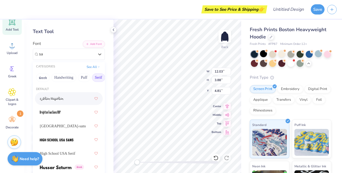
click at [94, 78] on button "Serif" at bounding box center [98, 77] width 13 height 9
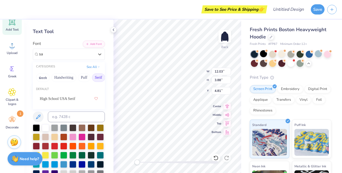
click at [94, 80] on button "Serif" at bounding box center [98, 77] width 13 height 9
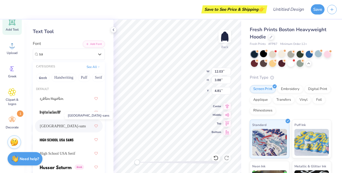
scroll to position [32, 0]
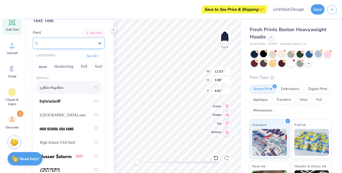
click at [46, 42] on div at bounding box center [66, 43] width 56 height 8
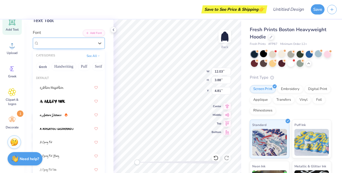
click at [46, 42] on span "UA Cadet" at bounding box center [47, 43] width 16 height 6
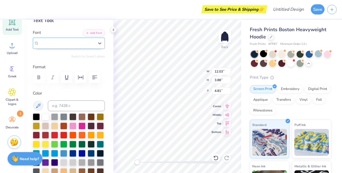
click at [44, 43] on span "UA Cadet" at bounding box center [47, 43] width 16 height 6
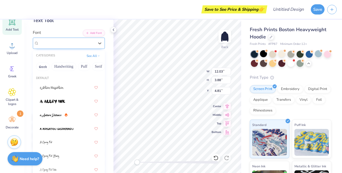
type input "c"
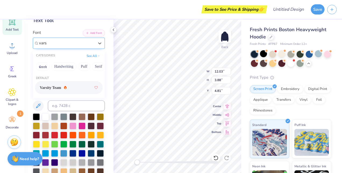
click at [47, 88] on span "Varsity Team" at bounding box center [50, 88] width 21 height 6
type input "vars"
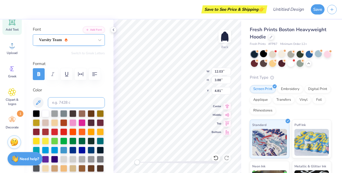
scroll to position [36, 0]
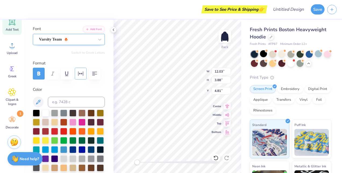
click at [76, 73] on button "button" at bounding box center [81, 74] width 12 height 12
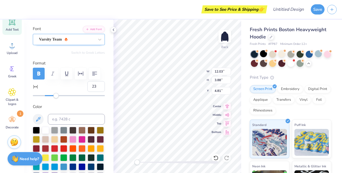
type input "24"
drag, startPoint x: 45, startPoint y: 96, endPoint x: 58, endPoint y: 97, distance: 13.0
click at [58, 97] on div "Accessibility label" at bounding box center [55, 95] width 5 height 5
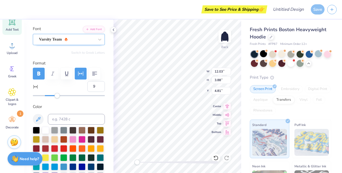
type input "8"
drag, startPoint x: 58, startPoint y: 97, endPoint x: 48, endPoint y: 98, distance: 9.2
click at [48, 98] on div "Accessibility label" at bounding box center [48, 95] width 5 height 5
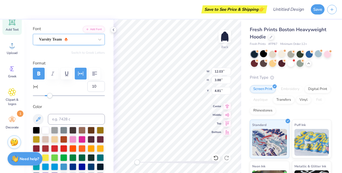
type input "11"
click at [51, 98] on div "Accessibility label" at bounding box center [49, 95] width 5 height 5
click at [92, 87] on input "11" at bounding box center [95, 86] width 17 height 11
click at [94, 87] on input "10" at bounding box center [95, 86] width 17 height 11
type input "9"
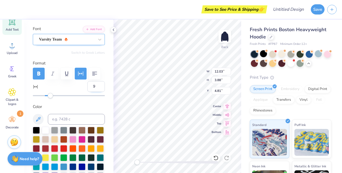
click at [96, 88] on input "9" at bounding box center [95, 86] width 17 height 11
type input "12.50"
type input "3.76"
click at [9, 20] on icon at bounding box center [12, 22] width 6 height 6
type input "0"
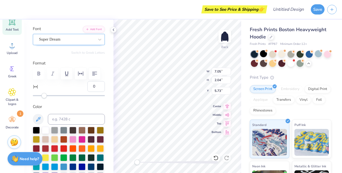
scroll to position [4, 1]
type textarea "exec"
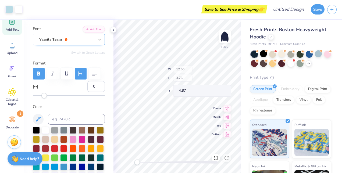
type input "12.50"
type input "3.76"
type input "4.87"
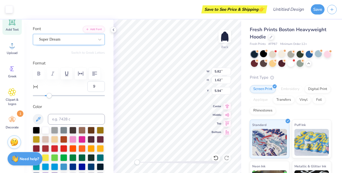
type input "0"
type textarea "EXEC"
click at [81, 40] on div "Super Dream" at bounding box center [66, 39] width 56 height 8
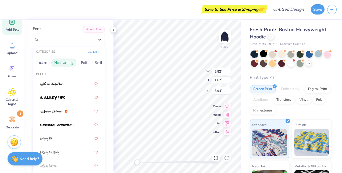
click at [56, 62] on button "Handwriting" at bounding box center [63, 63] width 25 height 9
click at [81, 66] on button "Puff" at bounding box center [84, 63] width 12 height 9
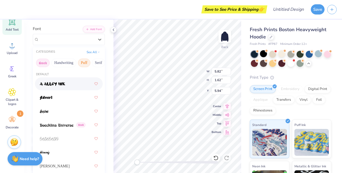
click at [38, 62] on button "Greek" at bounding box center [43, 63] width 14 height 9
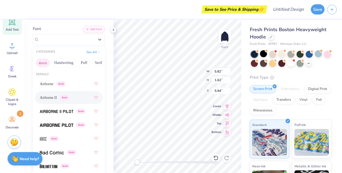
click at [54, 97] on span "Airborne II" at bounding box center [48, 98] width 17 height 6
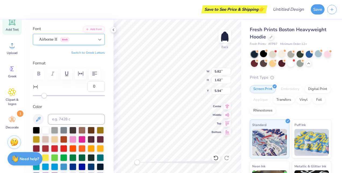
click at [97, 40] on icon at bounding box center [99, 39] width 5 height 5
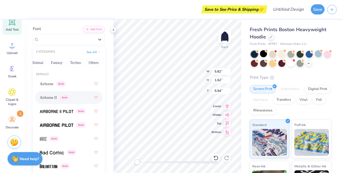
scroll to position [0, 152]
click at [44, 62] on button "Minimal" at bounding box center [45, 63] width 19 height 9
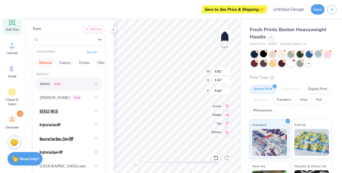
click at [43, 87] on div "Arimo Greek" at bounding box center [69, 84] width 58 height 10
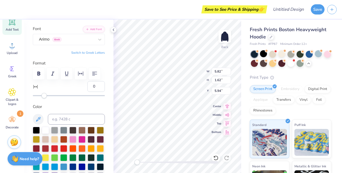
click at [50, 48] on div "Personalized Names Personalized Numbers Text Tool Add Font Font Arimo Greek Swi…" at bounding box center [68, 96] width 89 height 153
click at [48, 42] on div "Arimo Greek" at bounding box center [66, 39] width 56 height 8
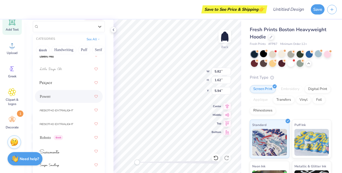
scroll to position [52, 0]
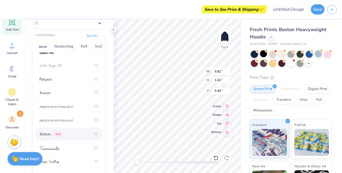
click at [42, 139] on div "Roboto Greek" at bounding box center [69, 134] width 68 height 13
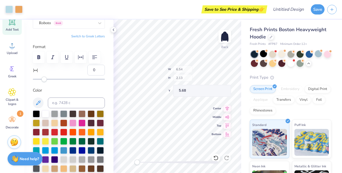
type input "6.54"
type input "2.13"
type input "5.68"
click at [46, 112] on div at bounding box center [45, 113] width 7 height 7
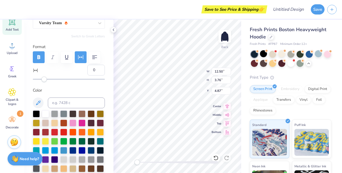
type input "12.50"
type input "3.76"
type input "4.87"
type input "9"
type input "2.56"
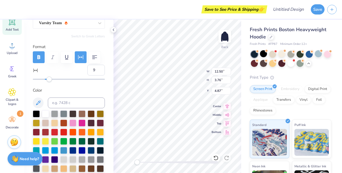
type input "0.83"
type input "5.68"
type input "0"
type input "12.50"
type input "3.76"
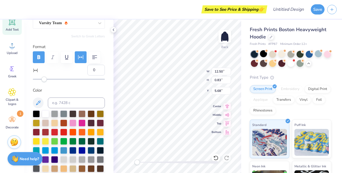
type input "1.93"
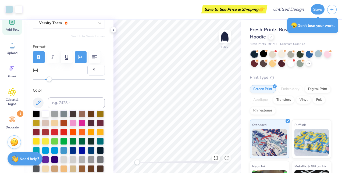
type input "0"
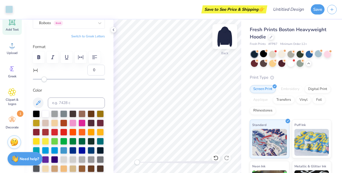
click at [224, 40] on img at bounding box center [224, 36] width 21 height 21
click at [225, 41] on img at bounding box center [224, 36] width 21 height 21
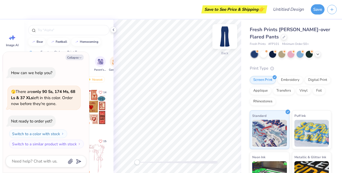
click at [228, 41] on img at bounding box center [224, 36] width 21 height 21
click at [76, 57] on button "Collapse" at bounding box center [75, 58] width 18 height 6
type textarea "x"
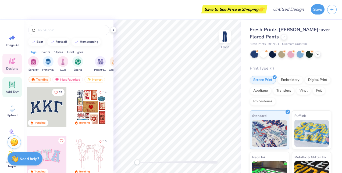
click at [7, 84] on div "Add Text" at bounding box center [11, 87] width 19 height 20
